Goal: Navigation & Orientation: Understand site structure

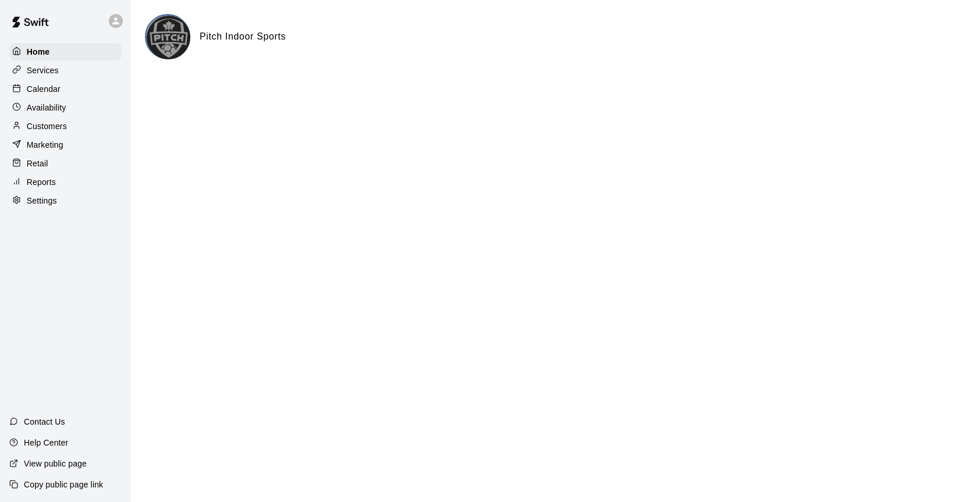
click at [63, 68] on div "Services" at bounding box center [65, 70] width 112 height 17
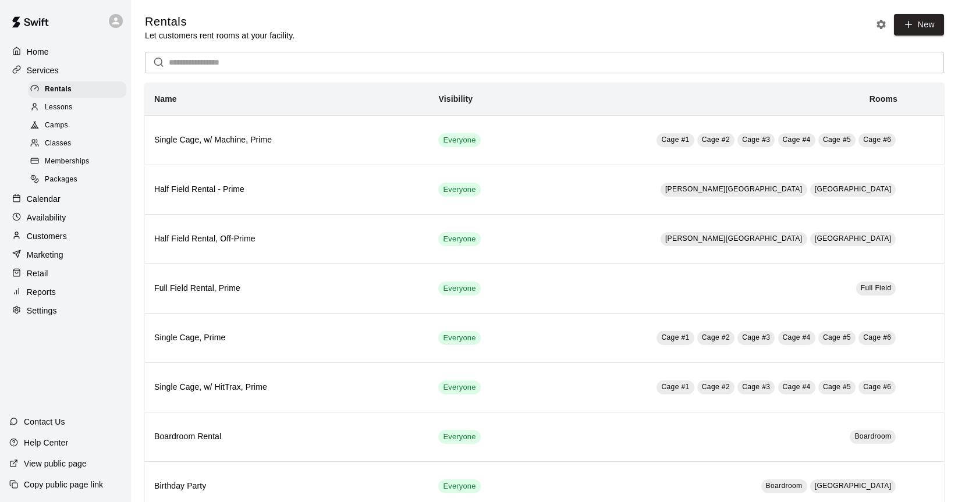
click at [56, 106] on span "Lessons" at bounding box center [59, 108] width 28 height 12
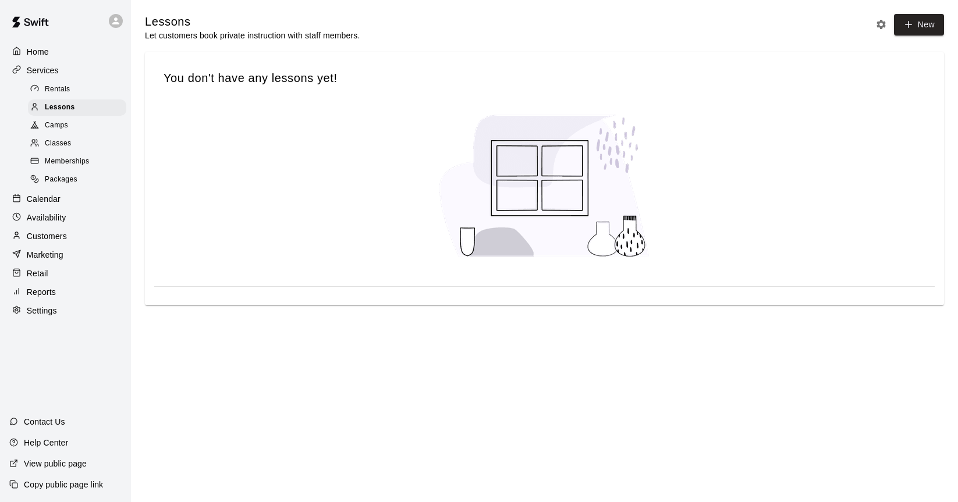
click at [65, 89] on span "Rentals" at bounding box center [58, 90] width 26 height 12
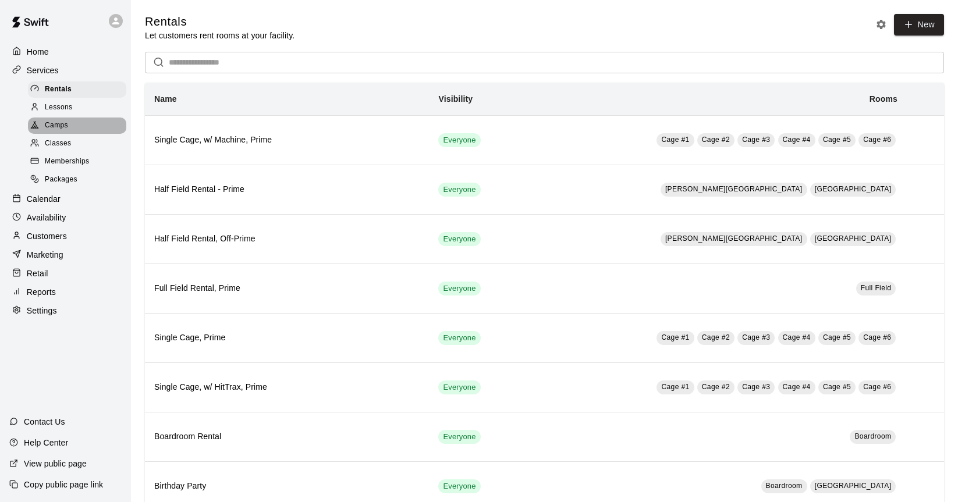
click at [72, 122] on div "Camps" at bounding box center [77, 126] width 98 height 16
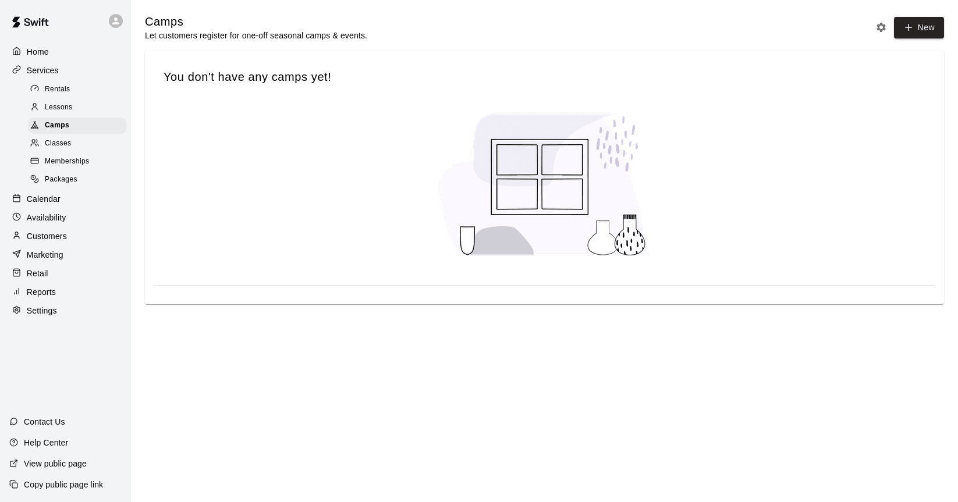
click at [76, 143] on div "Classes" at bounding box center [77, 144] width 98 height 16
click at [86, 167] on div "Memberships" at bounding box center [77, 162] width 98 height 16
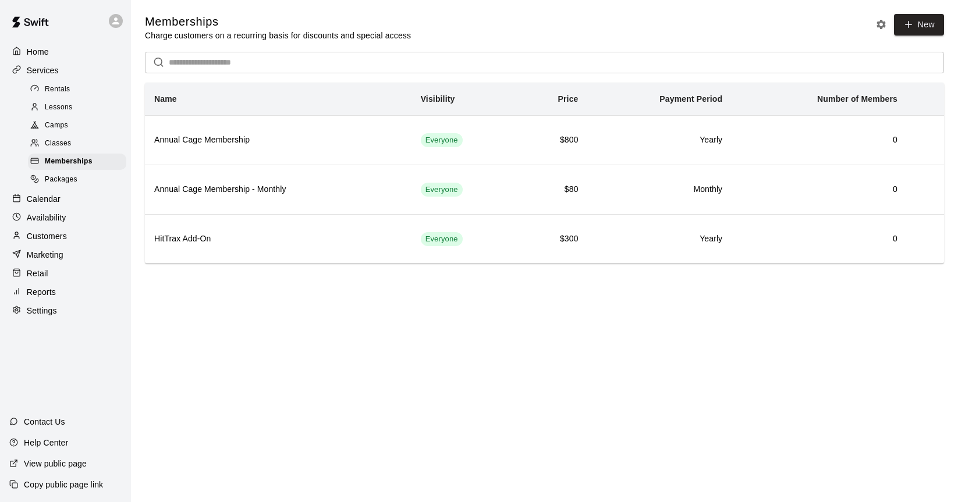
click at [84, 173] on div "Packages" at bounding box center [77, 180] width 98 height 16
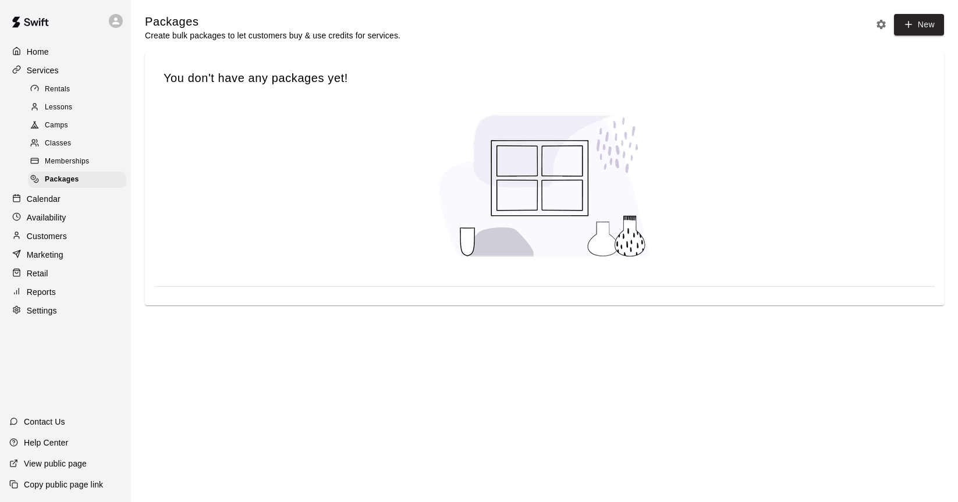
click at [113, 18] on icon at bounding box center [116, 21] width 10 height 10
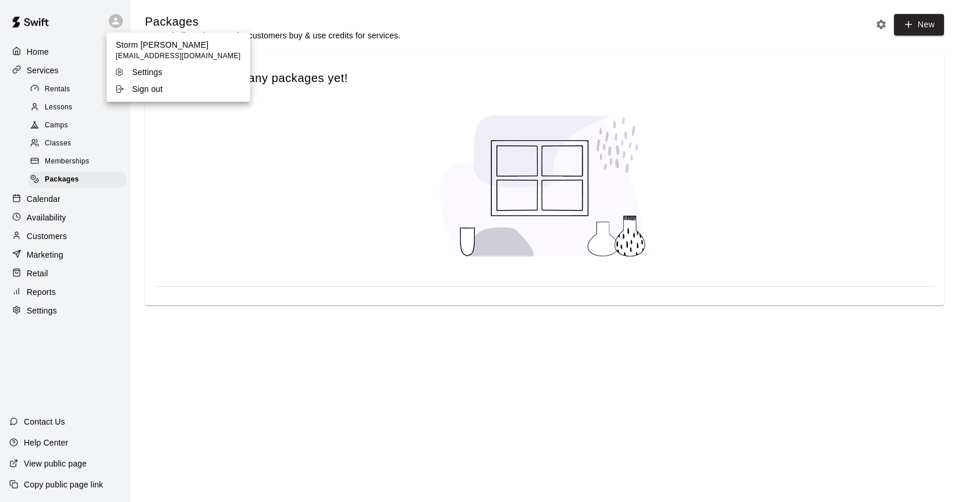
click at [84, 19] on div at bounding box center [479, 251] width 958 height 502
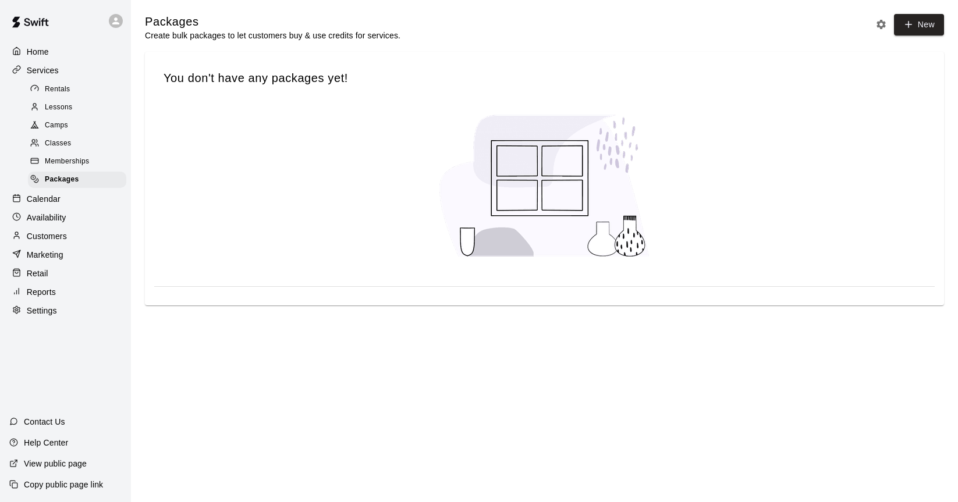
click at [43, 21] on img at bounding box center [30, 22] width 61 height 35
